Goal: Task Accomplishment & Management: Manage account settings

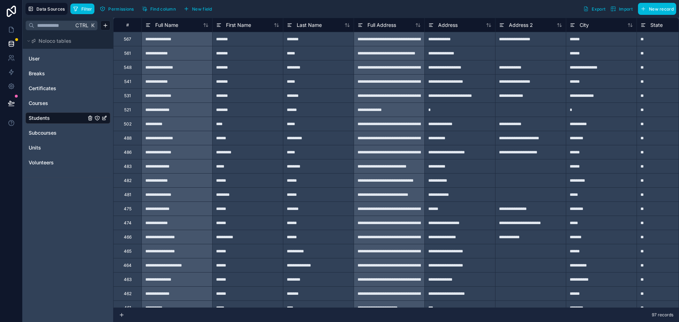
click at [132, 29] on div "#" at bounding box center [127, 25] width 28 height 14
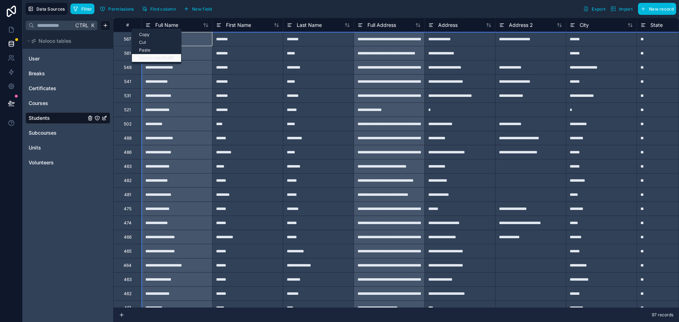
click at [172, 58] on b "97" at bounding box center [171, 57] width 5 height 5
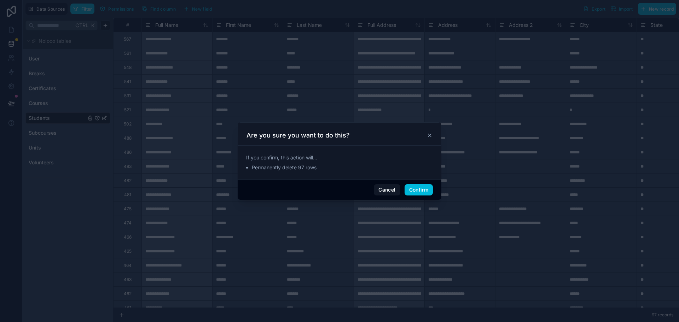
click at [418, 191] on button "Confirm" at bounding box center [418, 189] width 28 height 11
